Goal: Task Accomplishment & Management: Complete application form

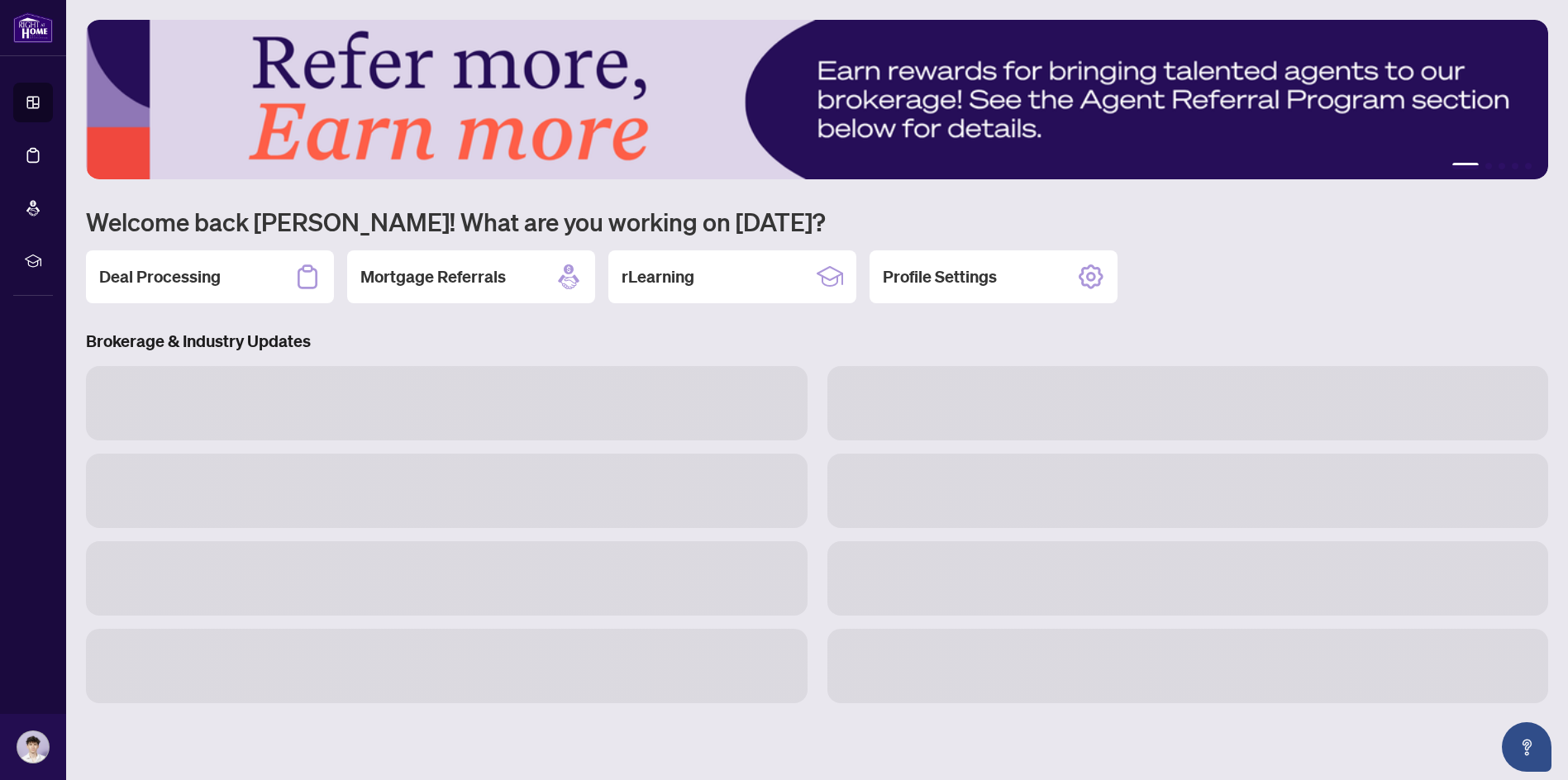
click at [273, 286] on div "Deal Processing" at bounding box center [209, 276] width 248 height 53
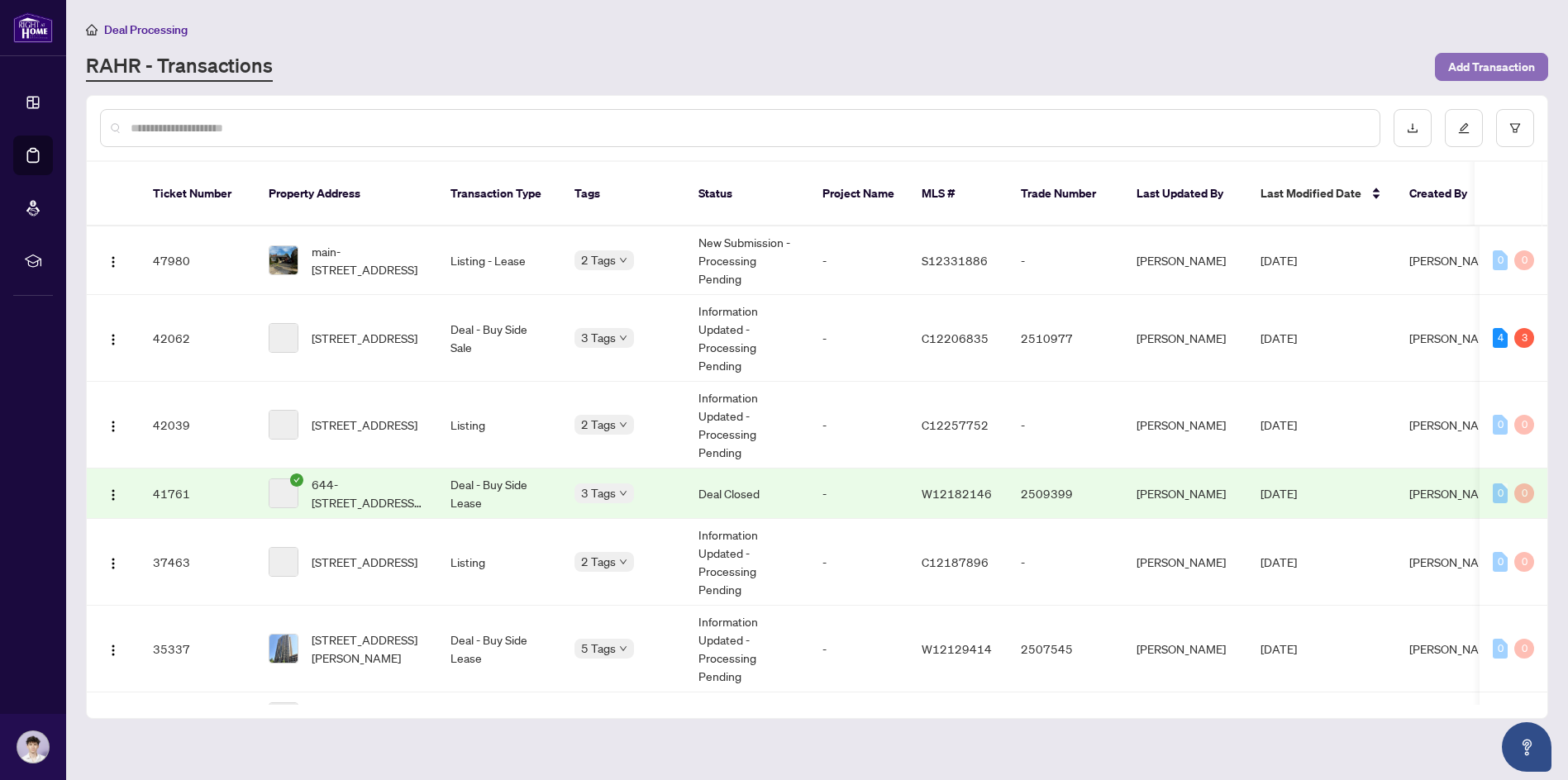
click at [1467, 71] on span "Add Transaction" at bounding box center [1491, 66] width 87 height 27
